Goal: Find specific page/section: Find specific page/section

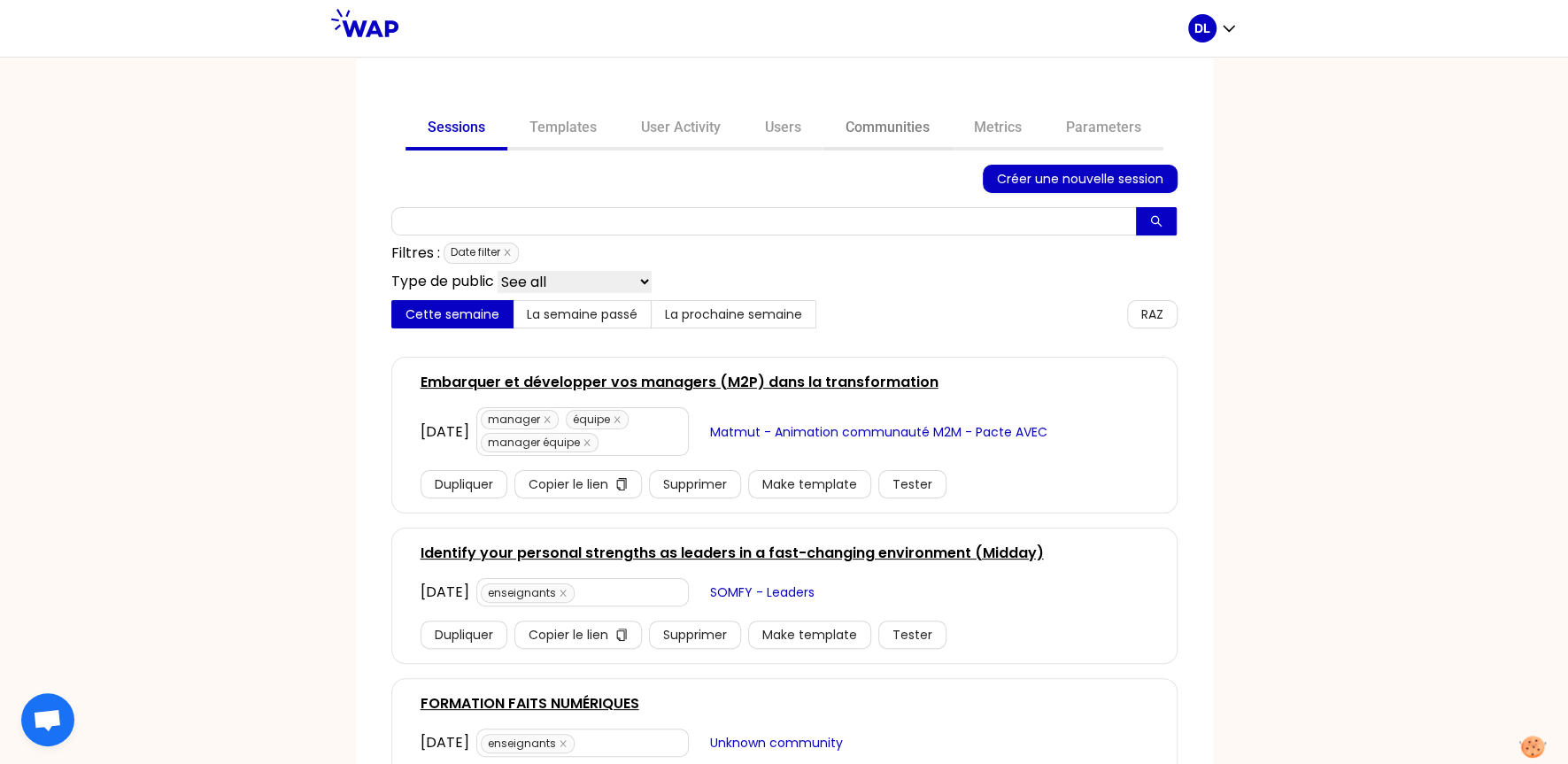
click at [903, 135] on link "Communities" at bounding box center [887, 129] width 128 height 42
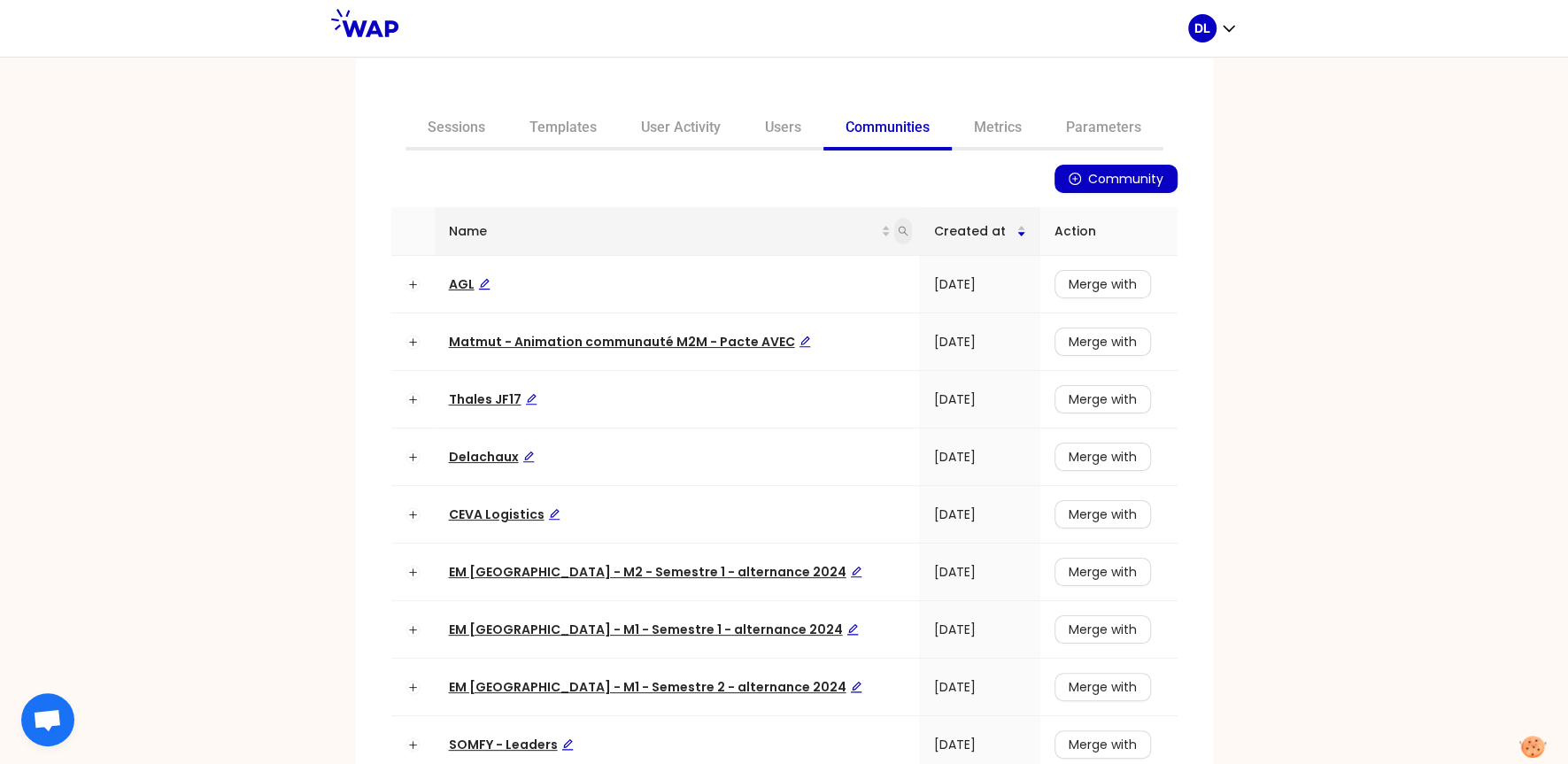
click at [898, 235] on icon "search" at bounding box center [903, 231] width 11 height 11
type input "j"
type input "hod"
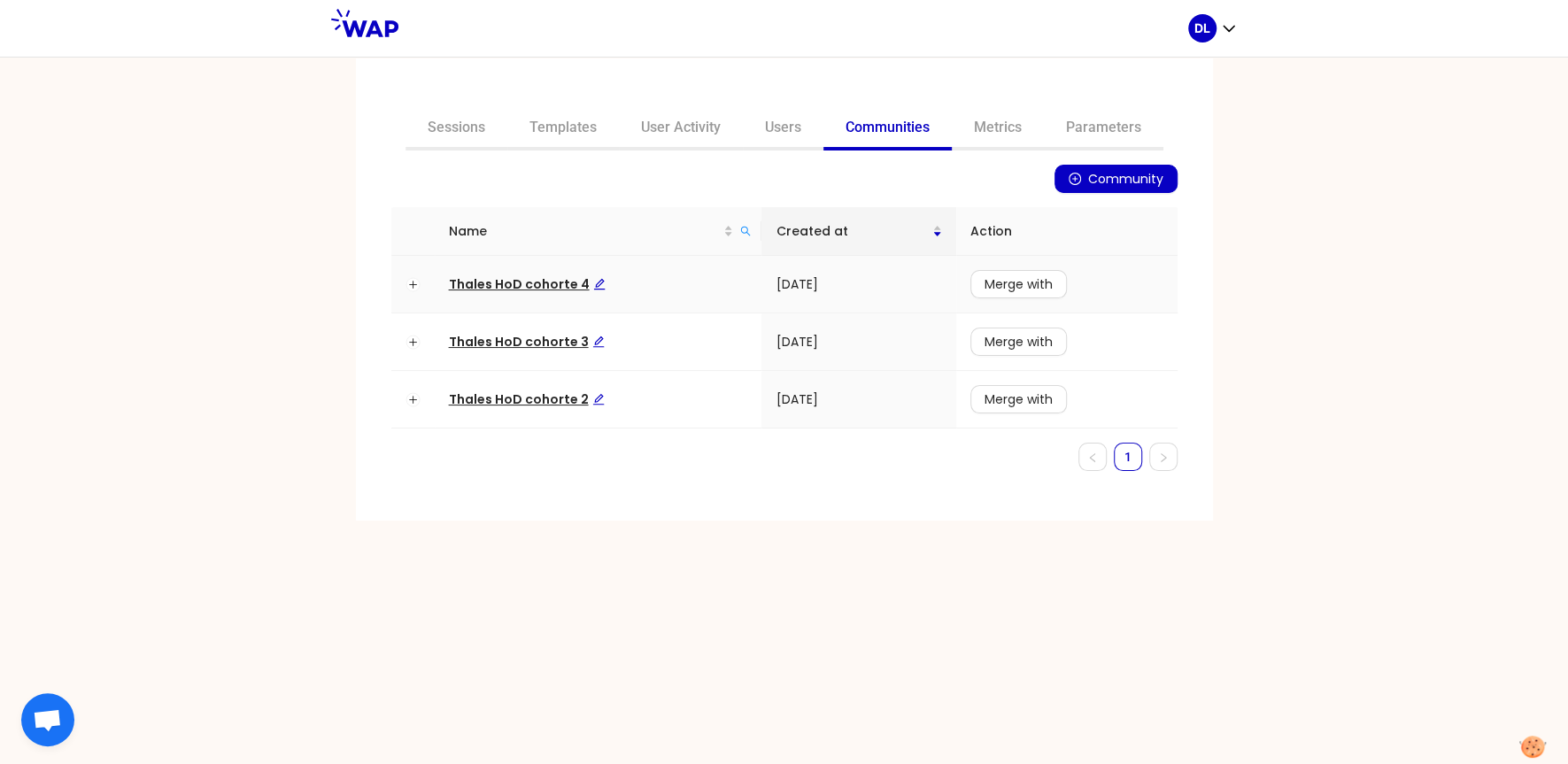
click at [539, 289] on span "Thales HoD cohorte 4" at bounding box center [527, 284] width 157 height 18
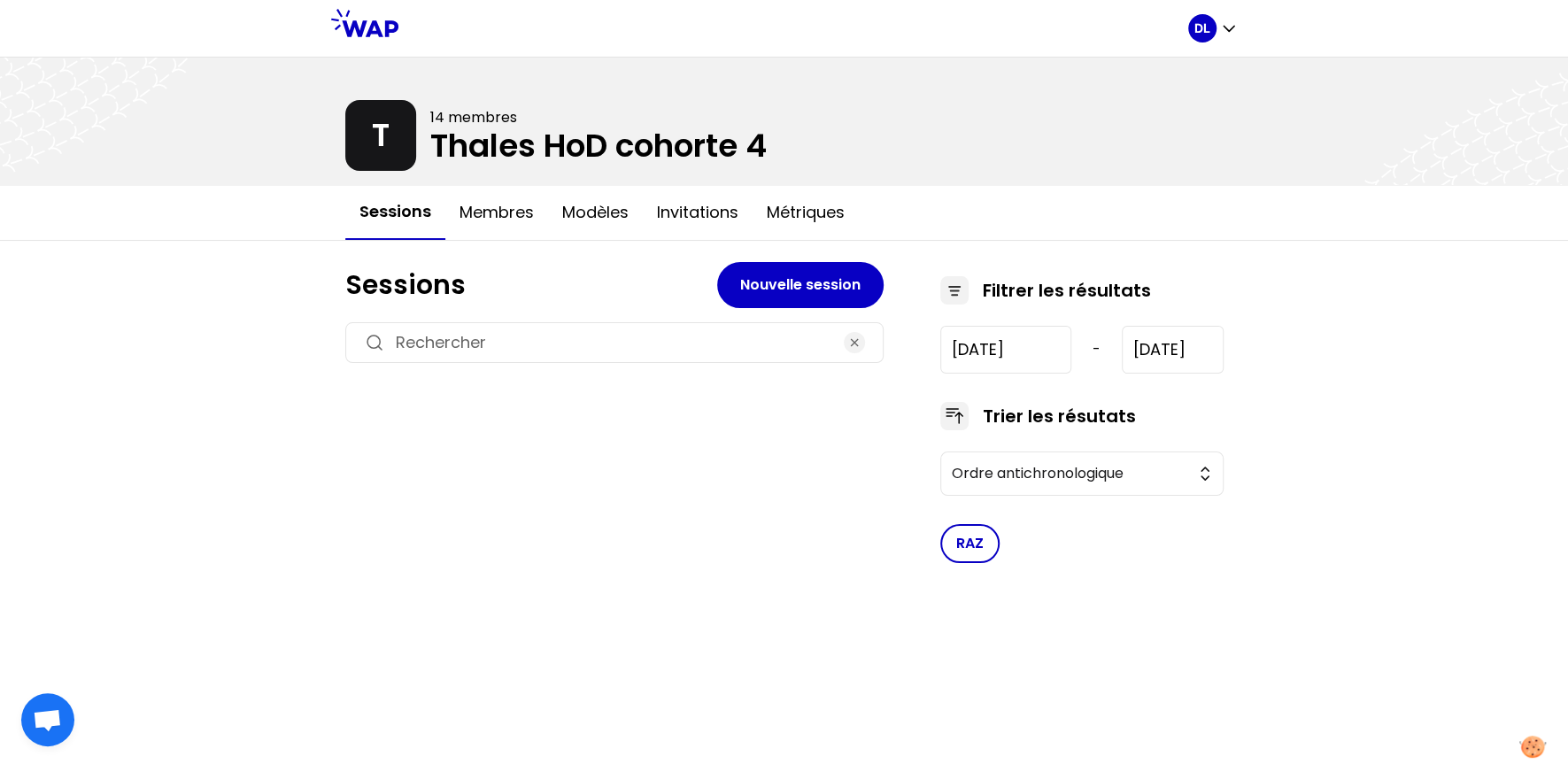
type input "[DATE]"
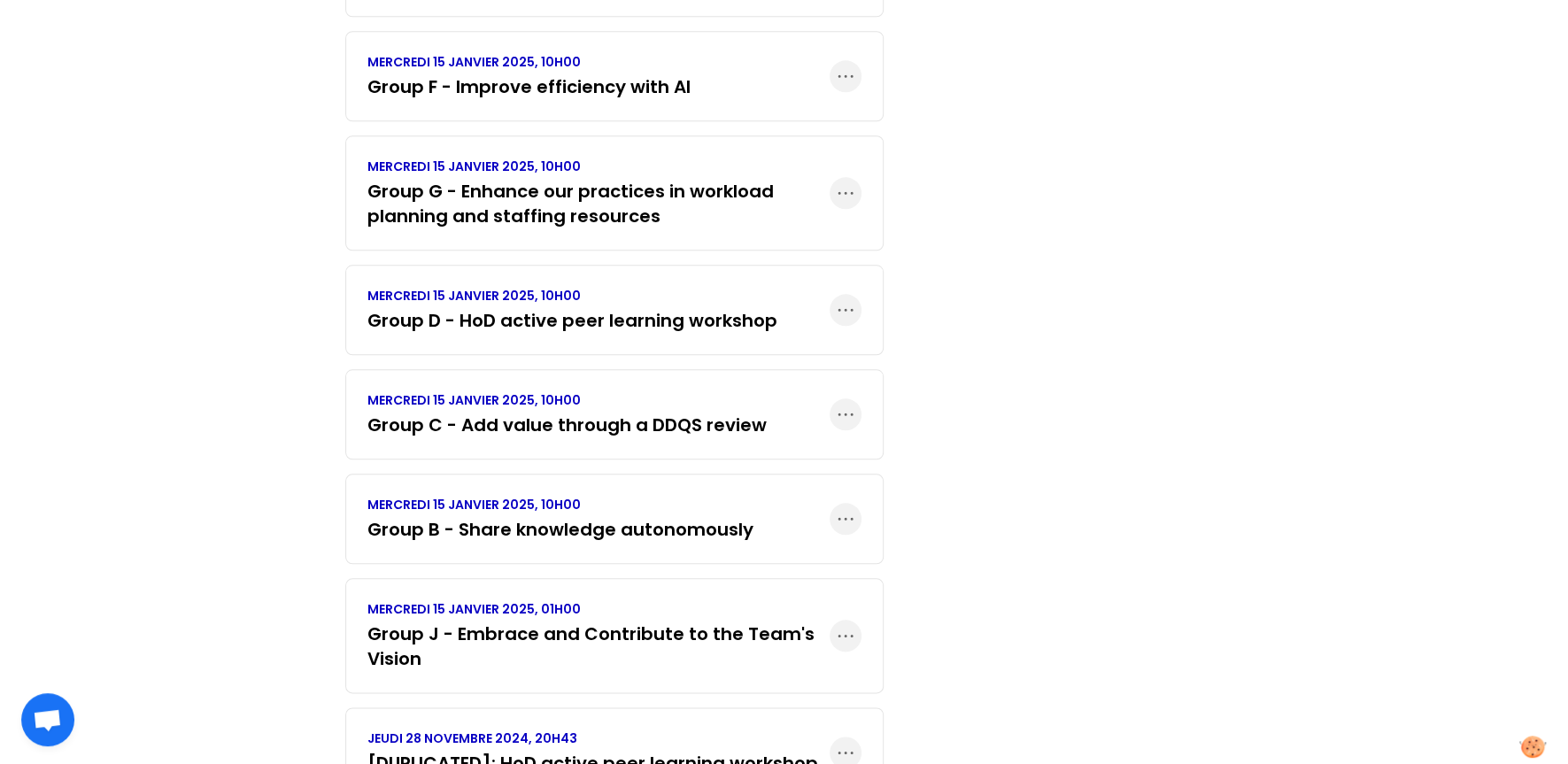
scroll to position [1326, 0]
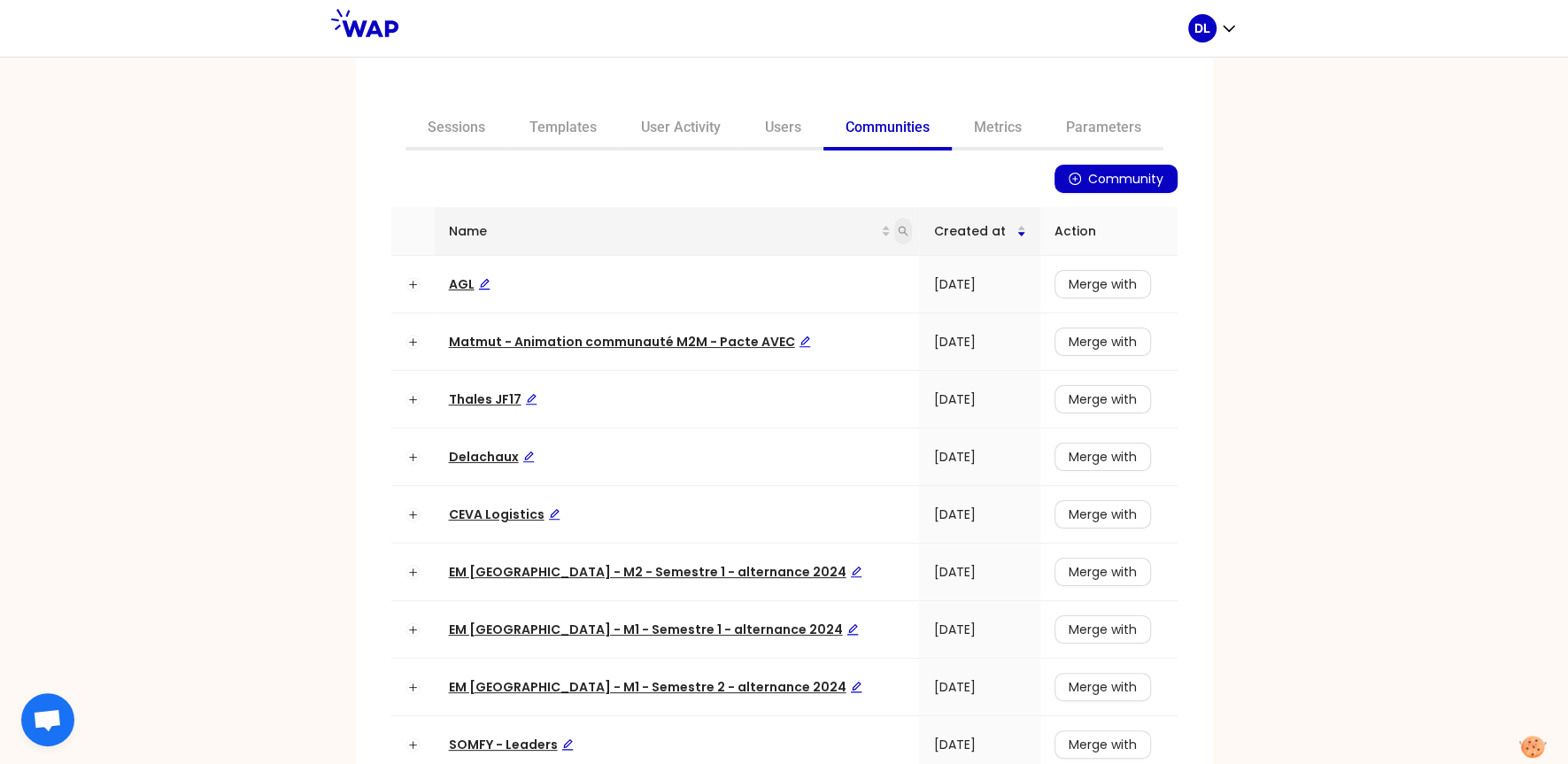
click at [898, 232] on icon "search" at bounding box center [903, 231] width 11 height 11
type input "hod"
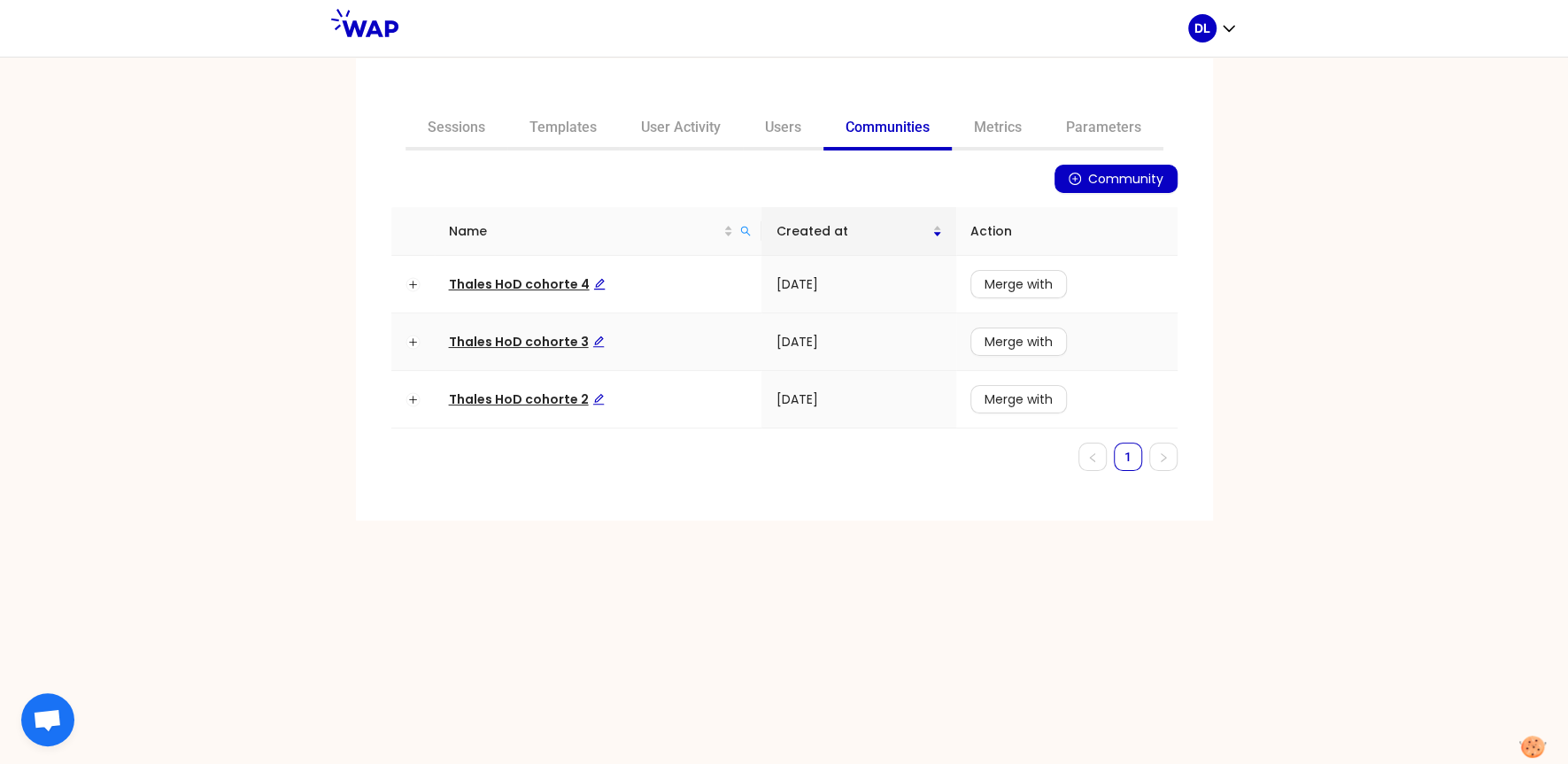
click at [515, 343] on span "Thales HoD cohorte 3" at bounding box center [527, 342] width 156 height 18
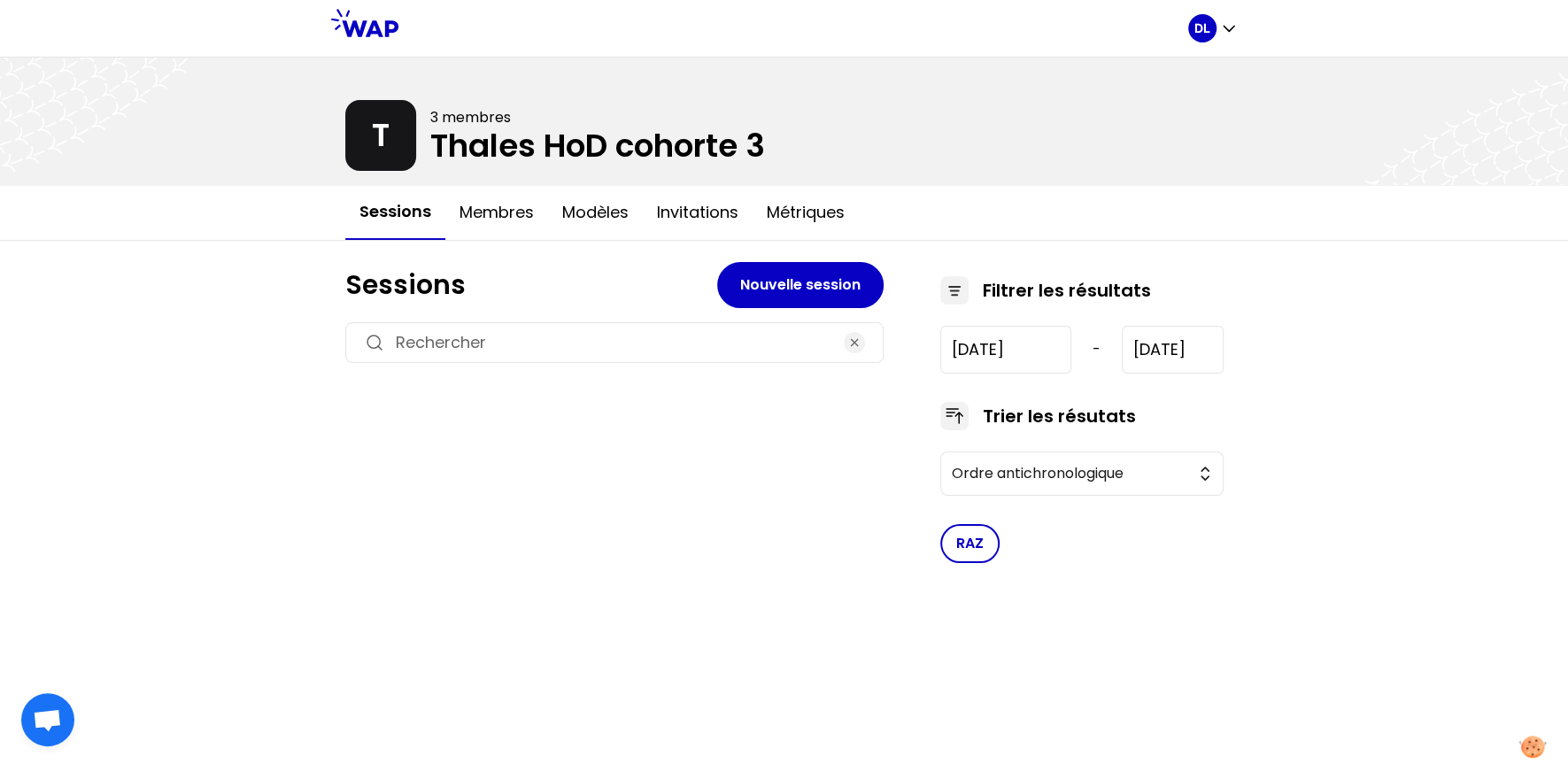
type input "[DATE]"
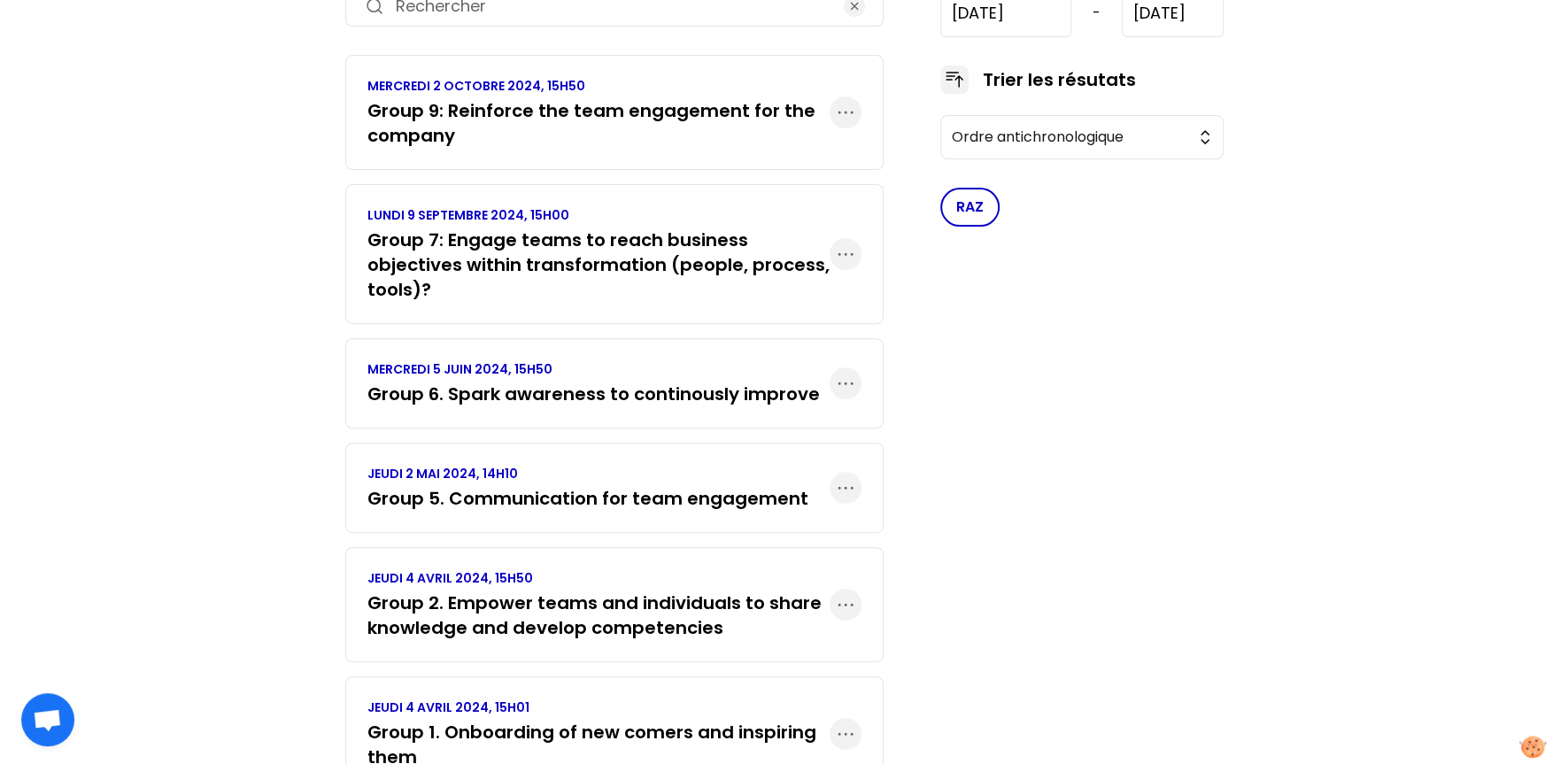
scroll to position [196, 0]
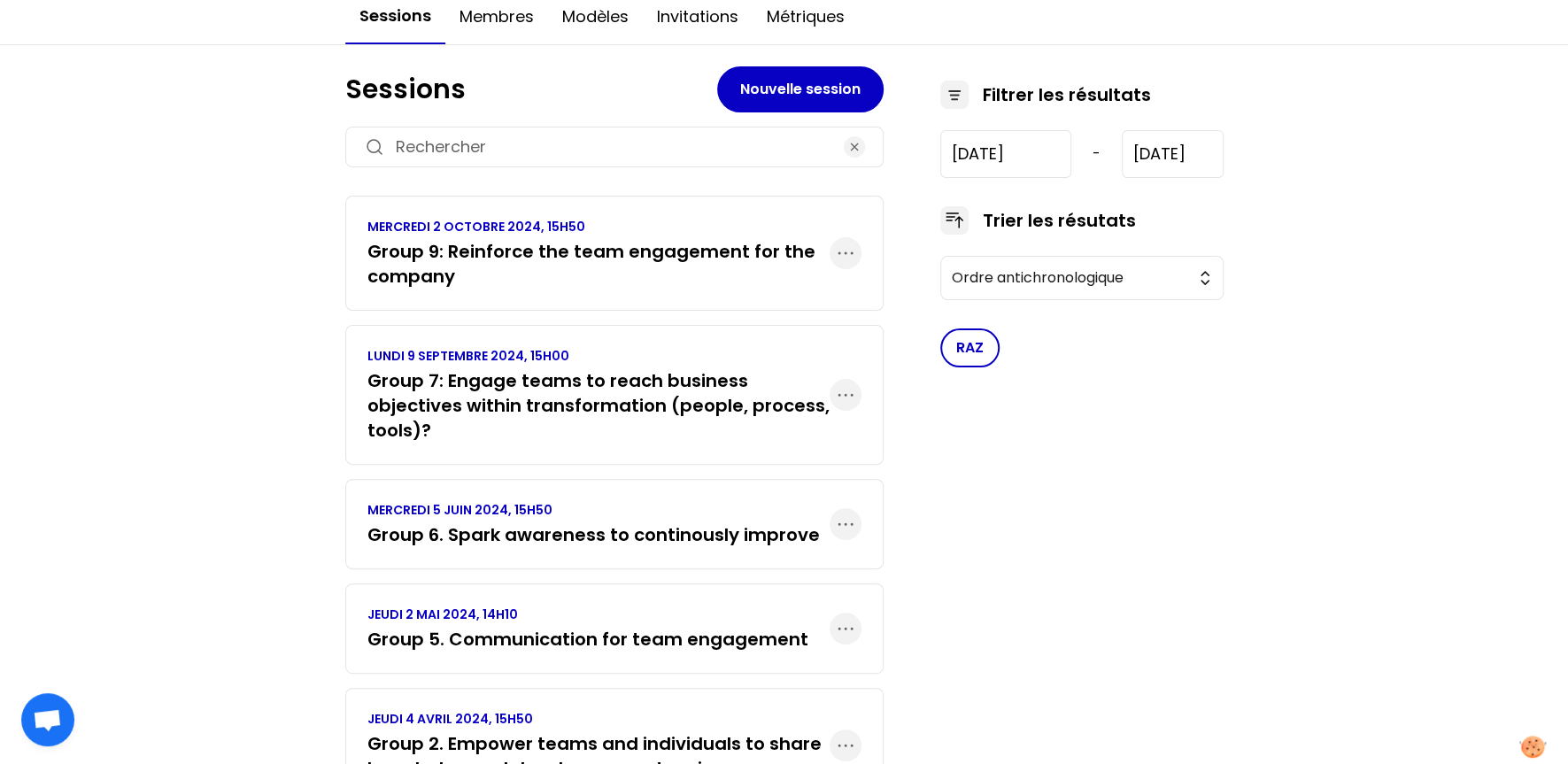
click at [484, 135] on input at bounding box center [614, 147] width 437 height 25
type input "vi"
type input "[DATE]"
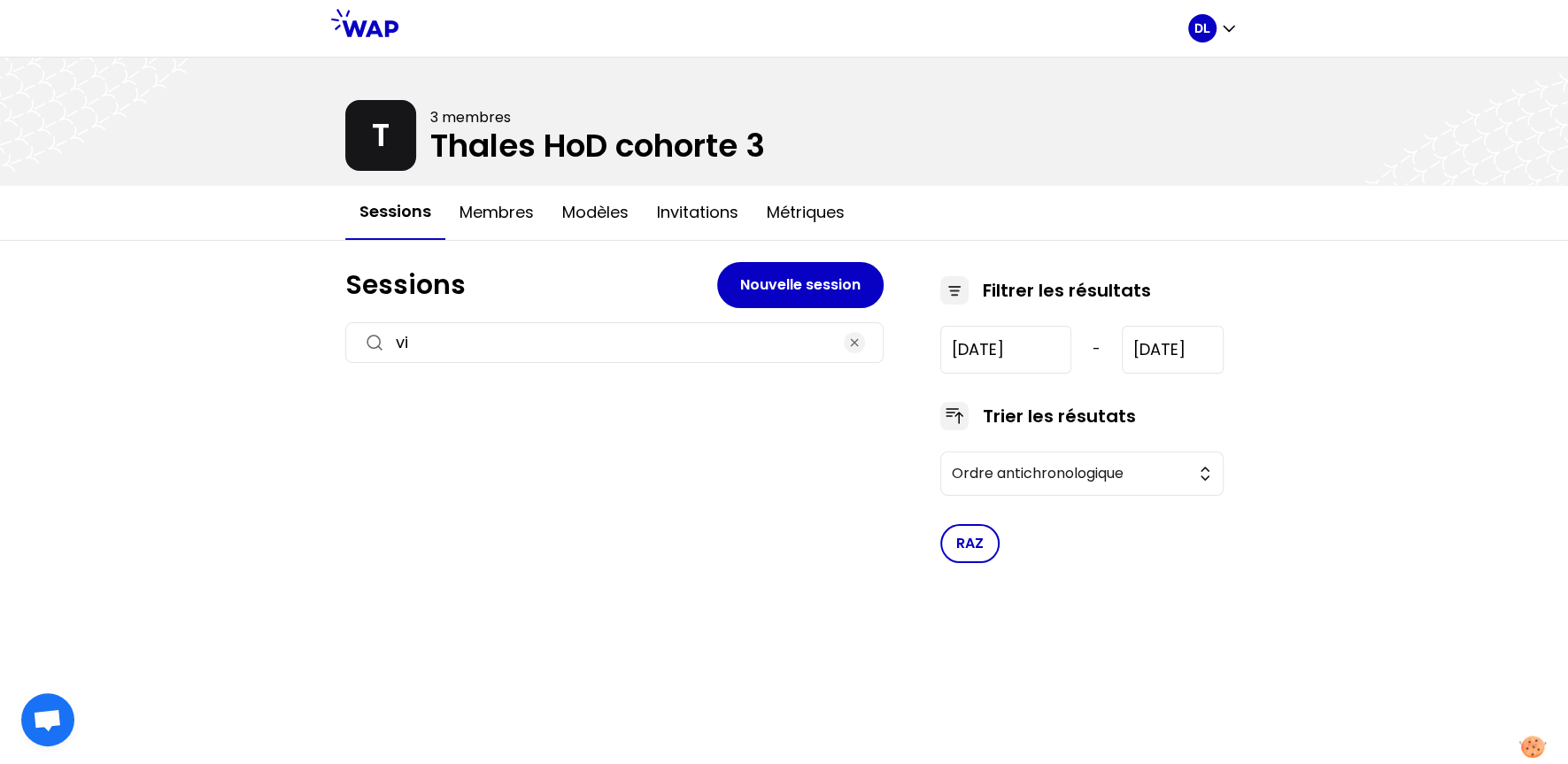
type input "v"
type input "[DATE]"
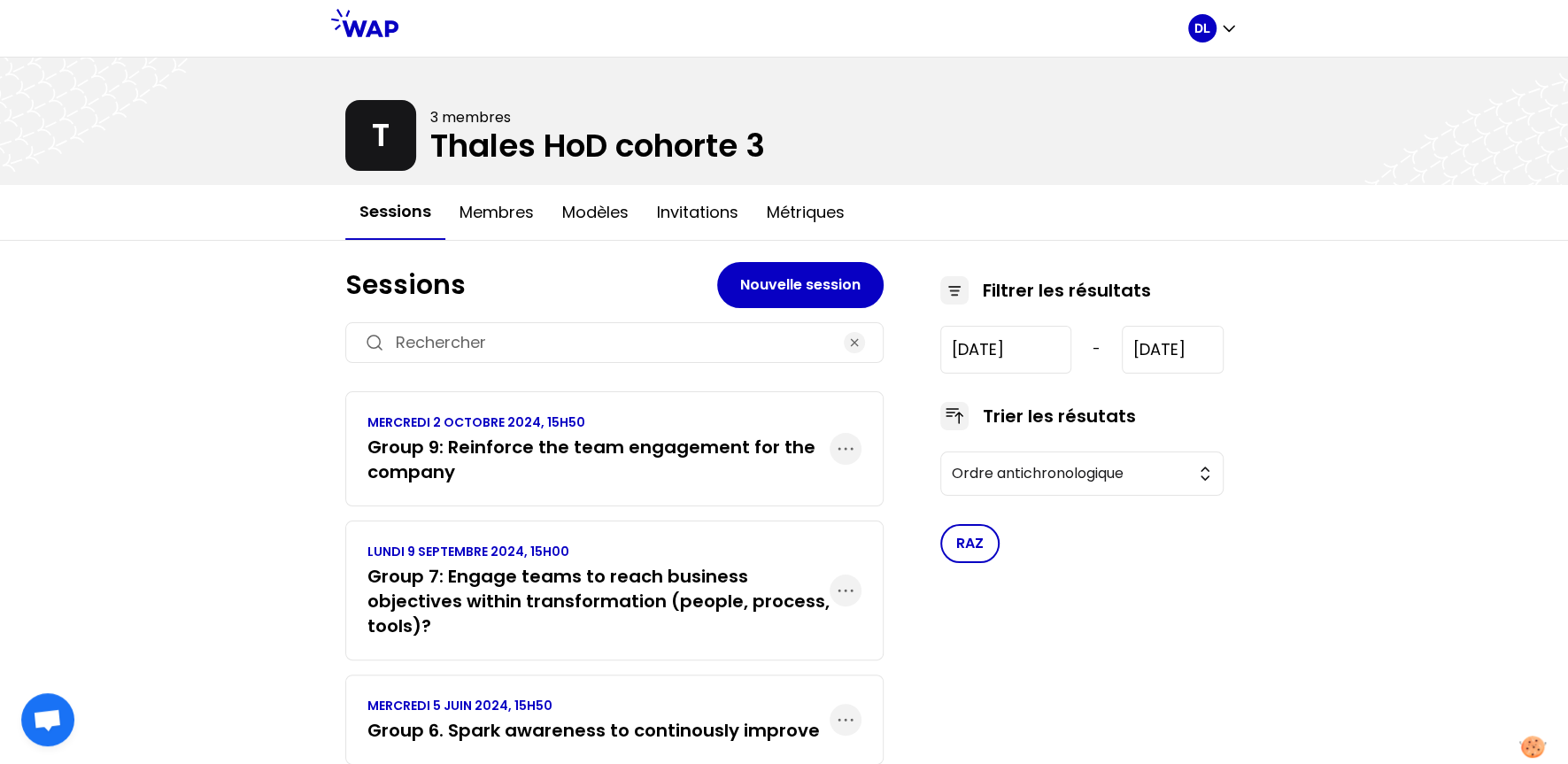
scroll to position [163, 0]
